Goal: Ask a question: Seek information or help from site administrators or community

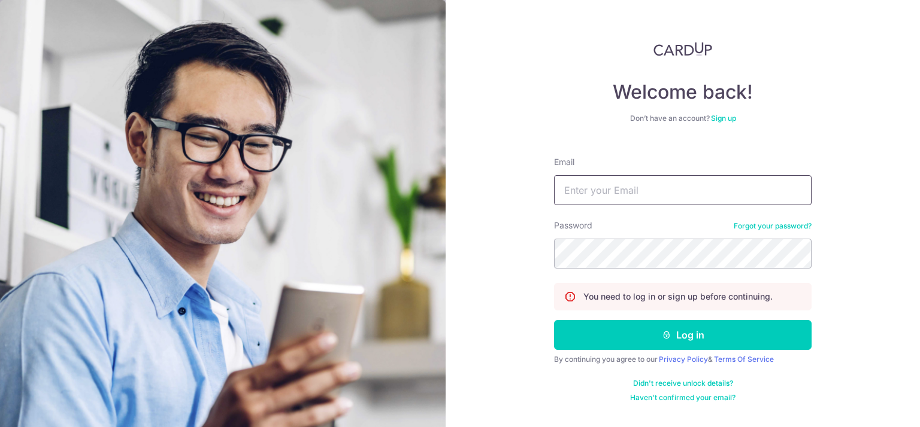
click at [591, 191] on input "Email" at bounding box center [682, 190] width 257 height 30
type input "[PERSON_NAME][EMAIL_ADDRESS][DOMAIN_NAME]"
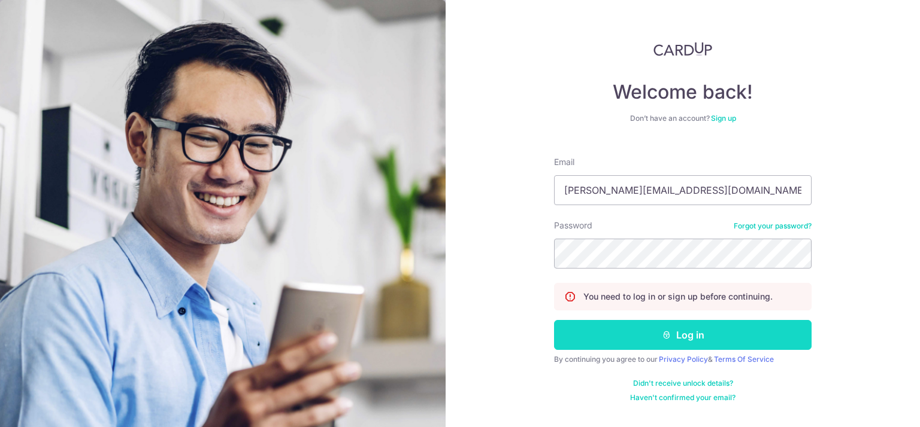
click at [674, 330] on button "Log in" at bounding box center [682, 335] width 257 height 30
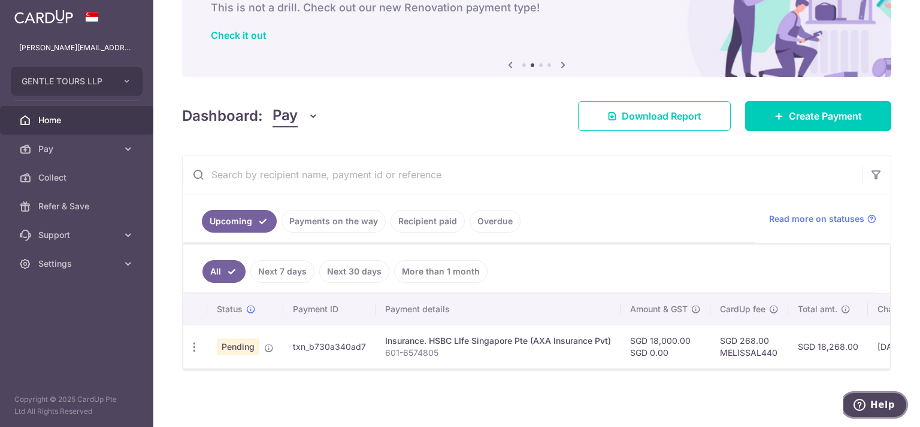
click at [865, 403] on icon "Help" at bounding box center [859, 405] width 12 height 12
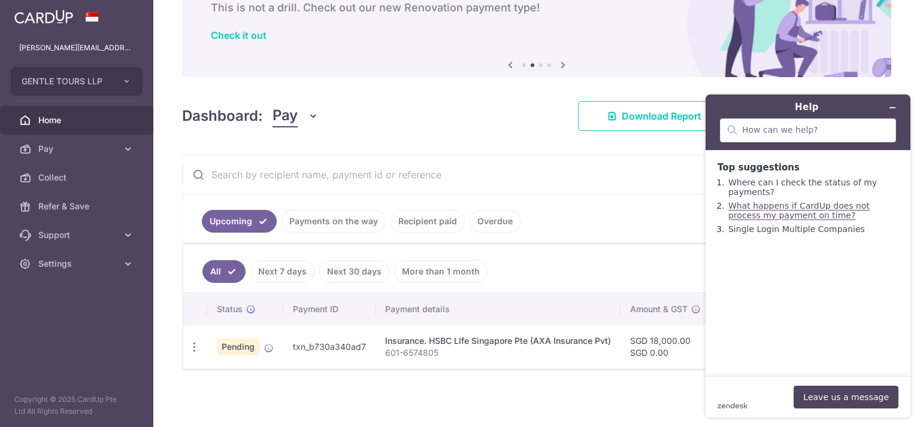
click at [805, 214] on link "What happens if CardUp does not process my payment on time?" at bounding box center [798, 210] width 141 height 19
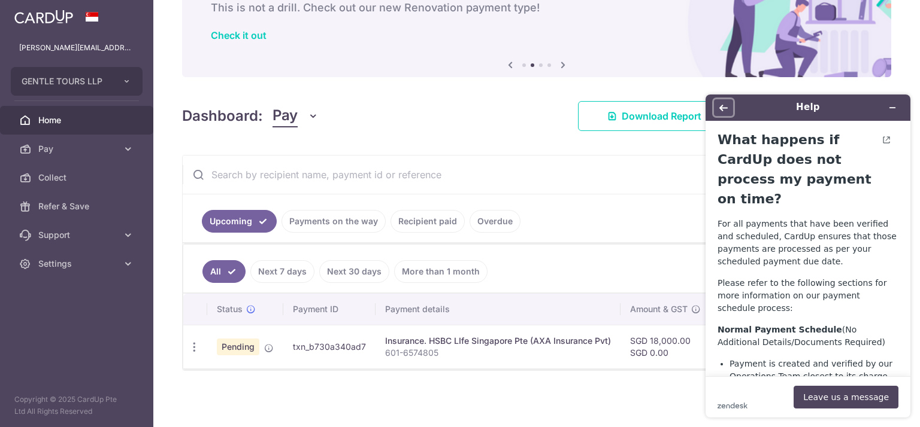
click at [722, 106] on icon "Back" at bounding box center [723, 108] width 8 height 7
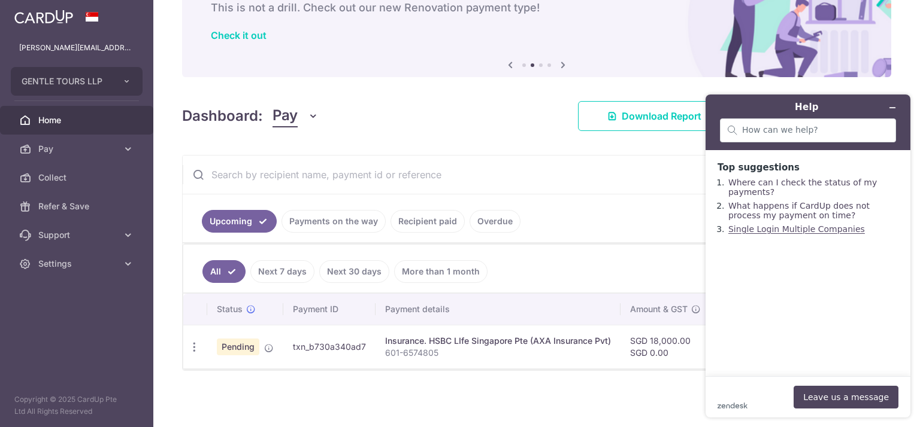
click at [803, 234] on link "Single Login Multiple Companies" at bounding box center [796, 229] width 136 height 10
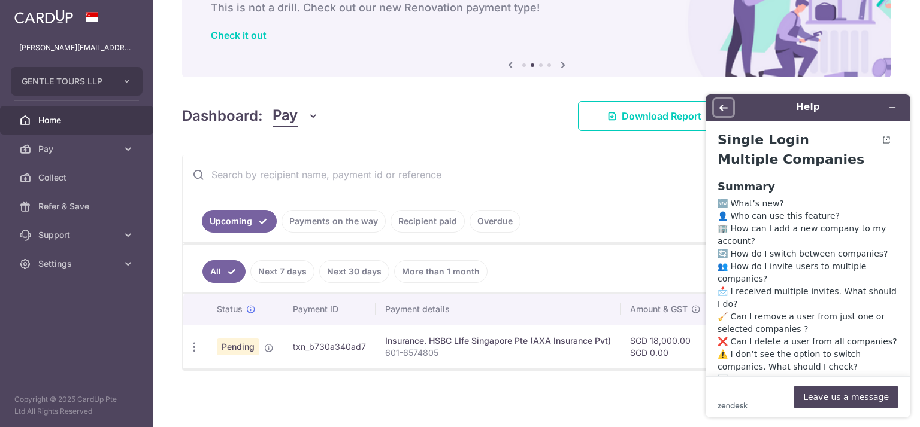
click at [724, 110] on icon "Back" at bounding box center [723, 108] width 8 height 8
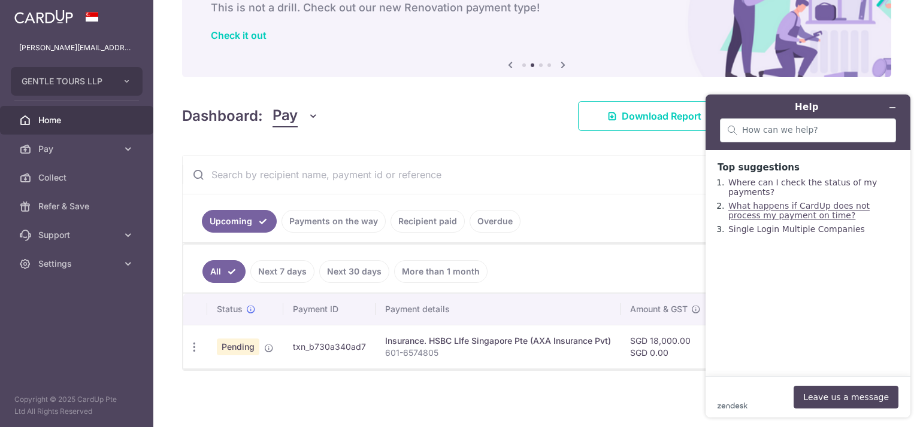
click at [785, 214] on link "What happens if CardUp does not process my payment on time?" at bounding box center [798, 210] width 141 height 19
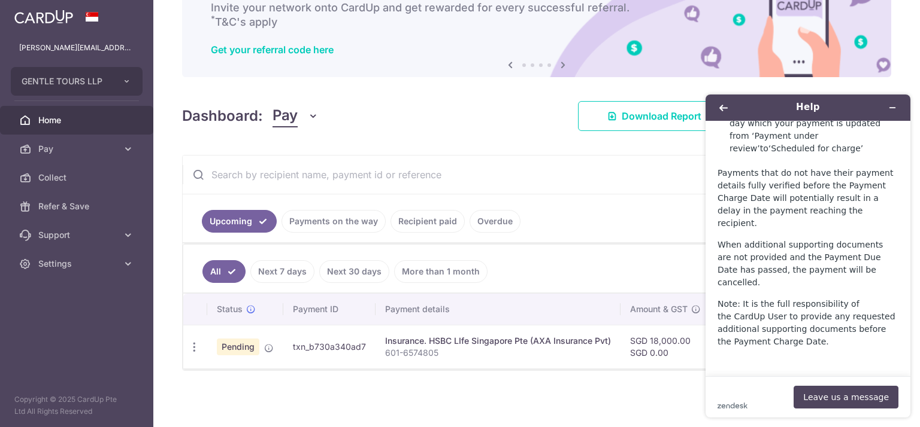
scroll to position [946, 0]
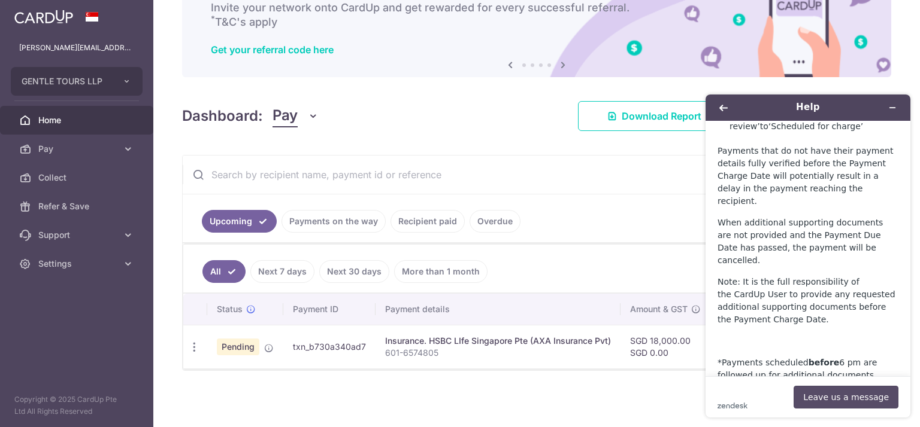
click at [818, 396] on button "Leave us a message" at bounding box center [845, 397] width 105 height 23
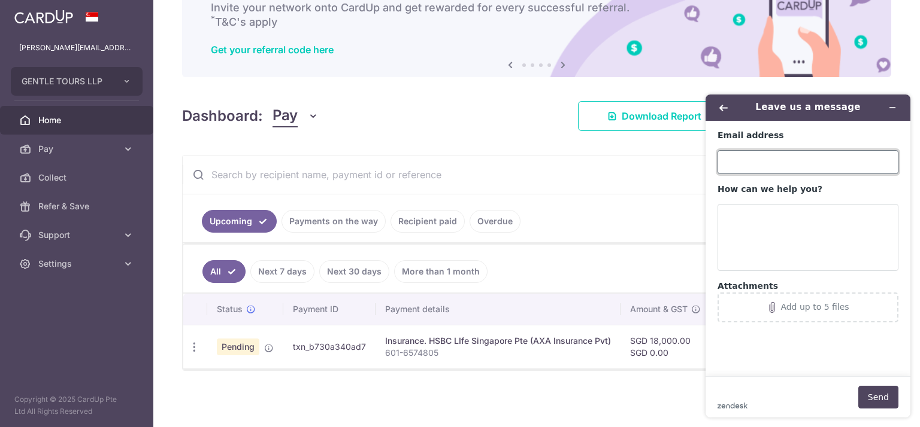
click at [746, 166] on input "Email address" at bounding box center [807, 162] width 181 height 24
type input "[PERSON_NAME][EMAIL_ADDRESS][DOMAIN_NAME]"
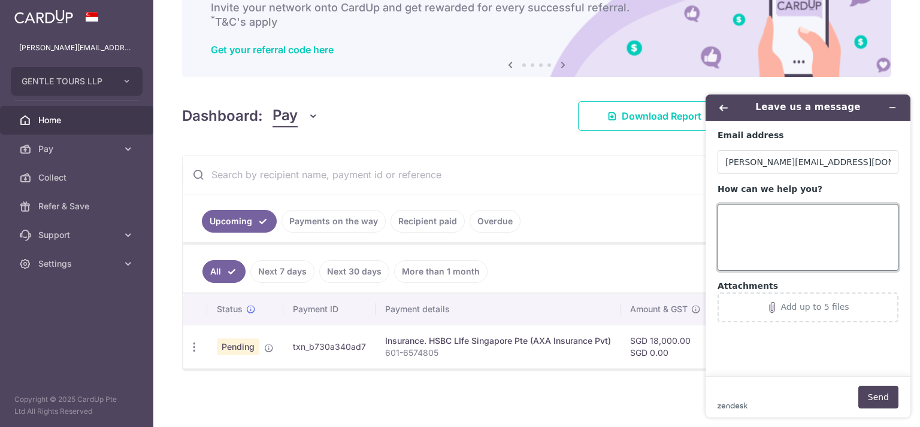
click at [787, 229] on textarea "How can we help you?" at bounding box center [807, 237] width 181 height 67
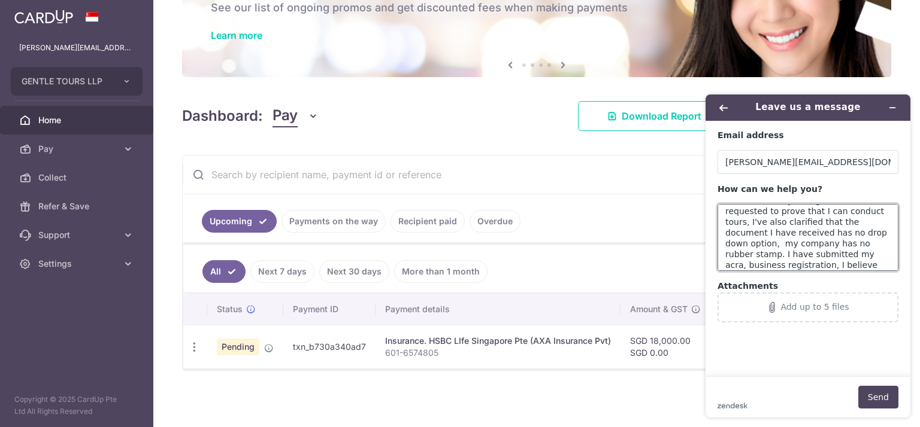
scroll to position [37, 0]
type textarea "can help me check, what is pending? I have sent in my tour guide license as req…"
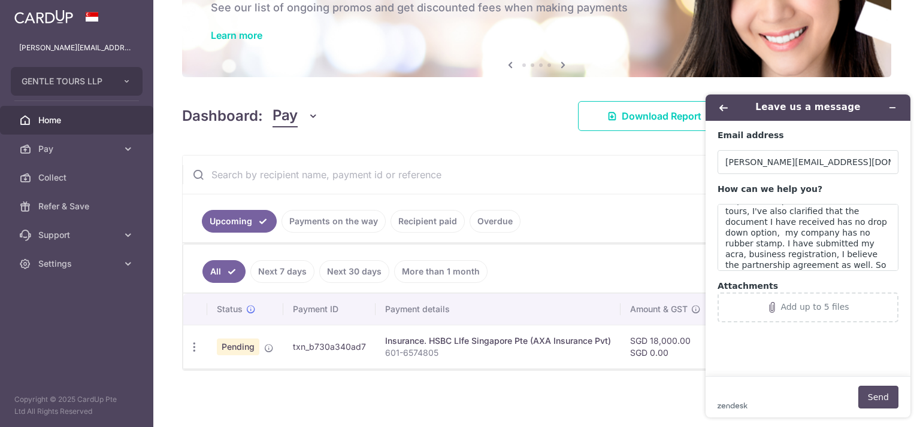
click at [876, 395] on button "Send" at bounding box center [878, 397] width 40 height 23
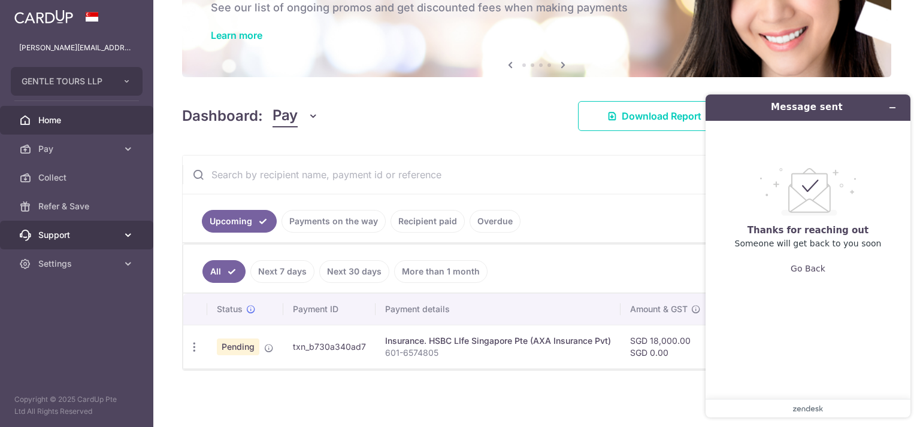
click at [56, 236] on span "Support" at bounding box center [77, 235] width 79 height 12
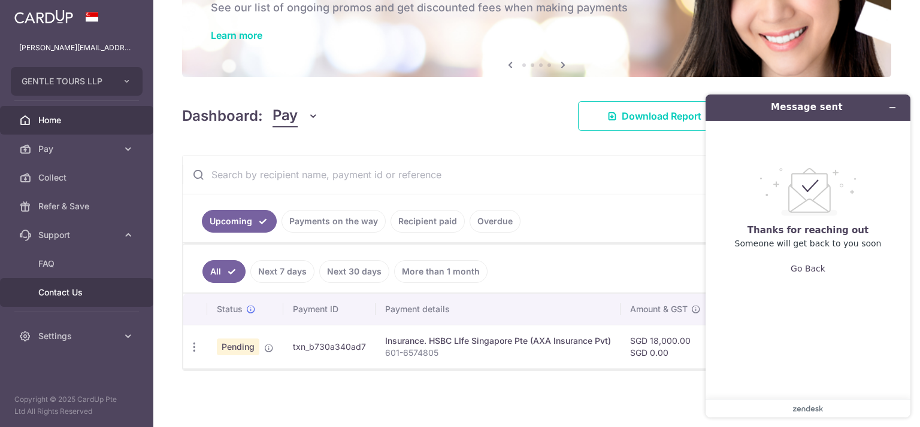
click at [62, 292] on span "Contact Us" at bounding box center [77, 293] width 79 height 12
